Goal: Information Seeking & Learning: Learn about a topic

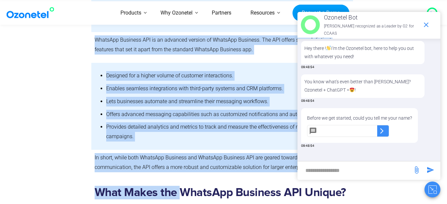
scroll to position [576, 0]
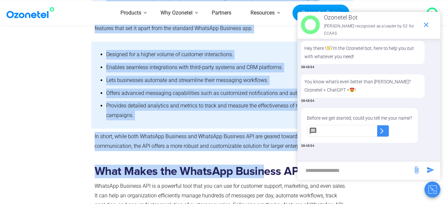
drag, startPoint x: 91, startPoint y: 62, endPoint x: 270, endPoint y: 134, distance: 193.3
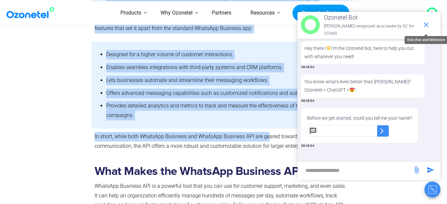
click at [422, 24] on span "end chat or minimize" at bounding box center [426, 24] width 13 height 13
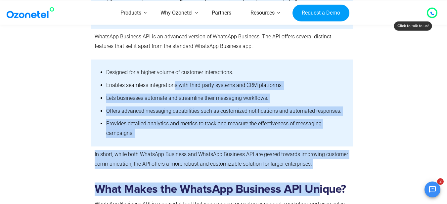
scroll to position [78, 0]
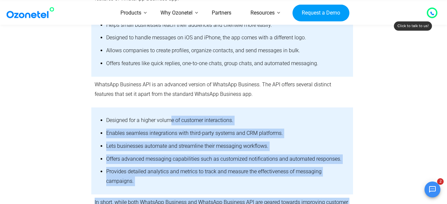
drag, startPoint x: 318, startPoint y: 145, endPoint x: 170, endPoint y: 114, distance: 151.3
click at [263, 120] on li "Designed for a higher volume of customer interactions." at bounding box center [226, 121] width 241 height 13
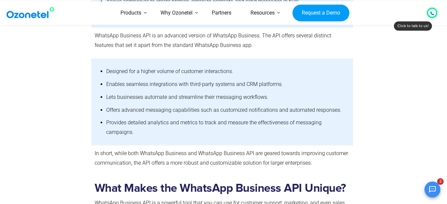
scroll to position [609, 0]
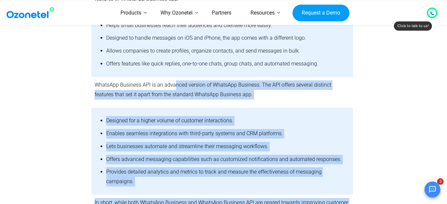
drag, startPoint x: 316, startPoint y: 113, endPoint x: 174, endPoint y: 80, distance: 146.0
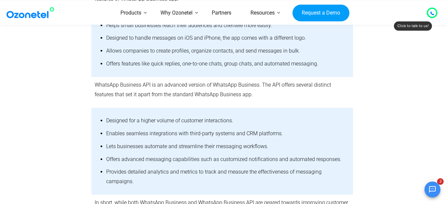
click at [82, 54] on div at bounding box center [54, 45] width 74 height 65
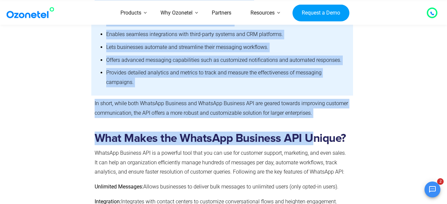
drag, startPoint x: 98, startPoint y: 72, endPoint x: 312, endPoint y: 111, distance: 217.5
copy div "LoremIps Dolorsit am ConseCte Adipisci ELI Sedd eiu temporin utlab etdolore ma …"
